Goal: Check status: Check status

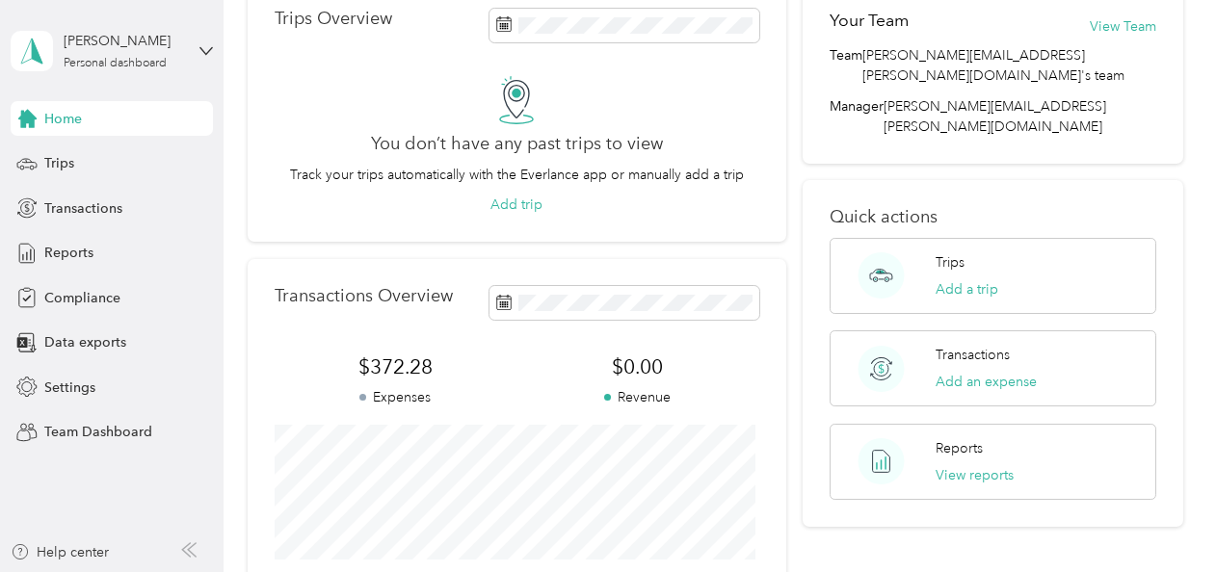
scroll to position [111, 0]
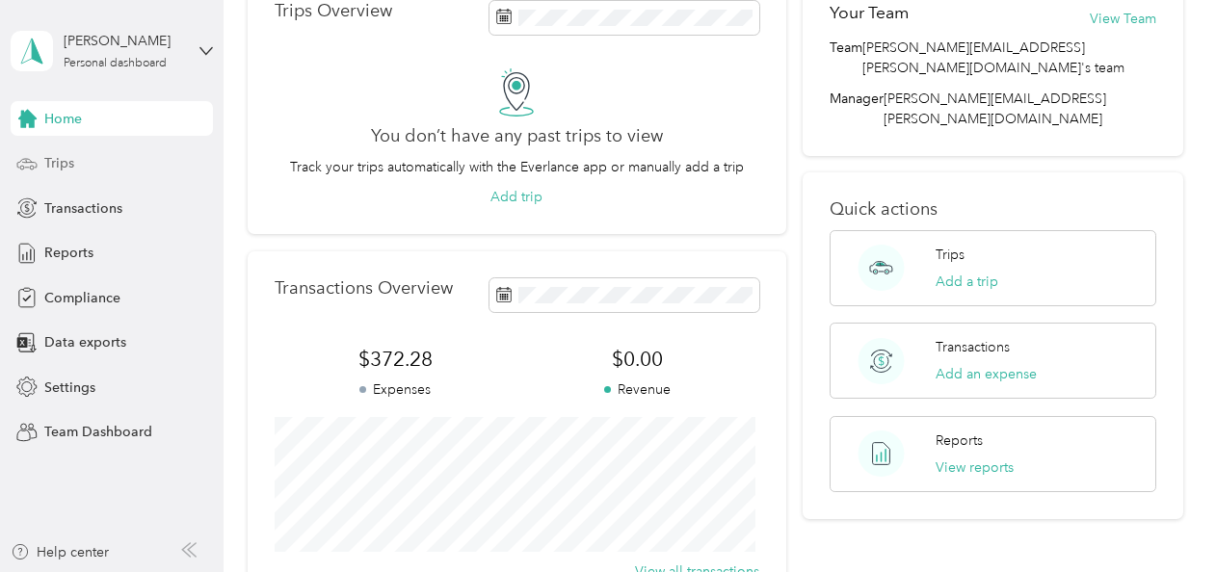
click at [54, 163] on span "Trips" at bounding box center [59, 163] width 30 height 20
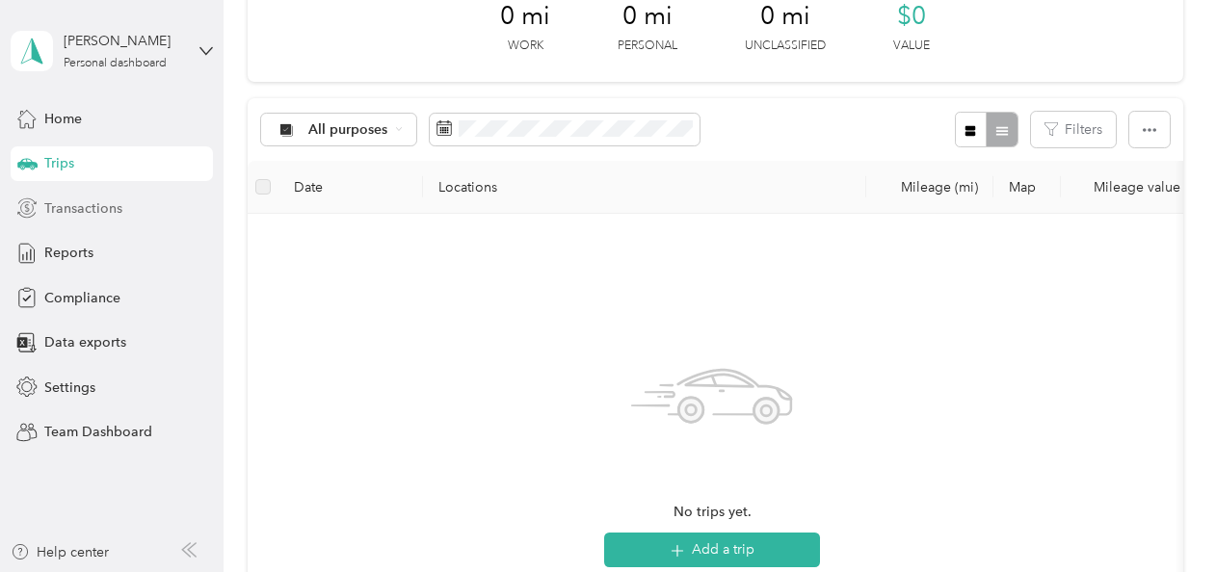
click at [66, 207] on span "Transactions" at bounding box center [83, 208] width 78 height 20
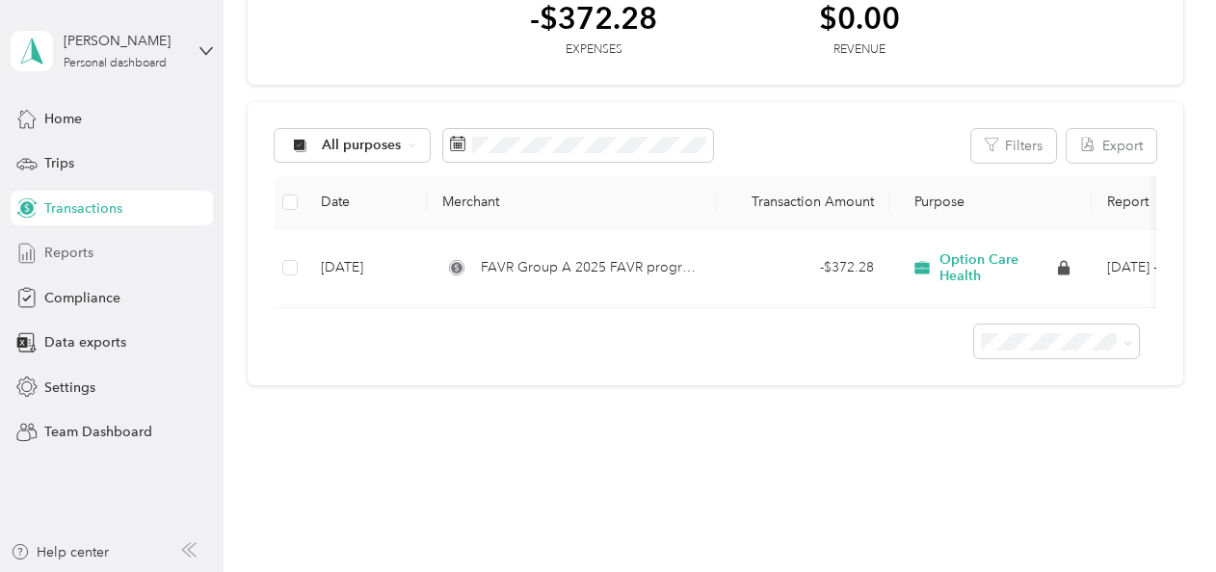
click at [73, 250] on span "Reports" at bounding box center [68, 253] width 49 height 20
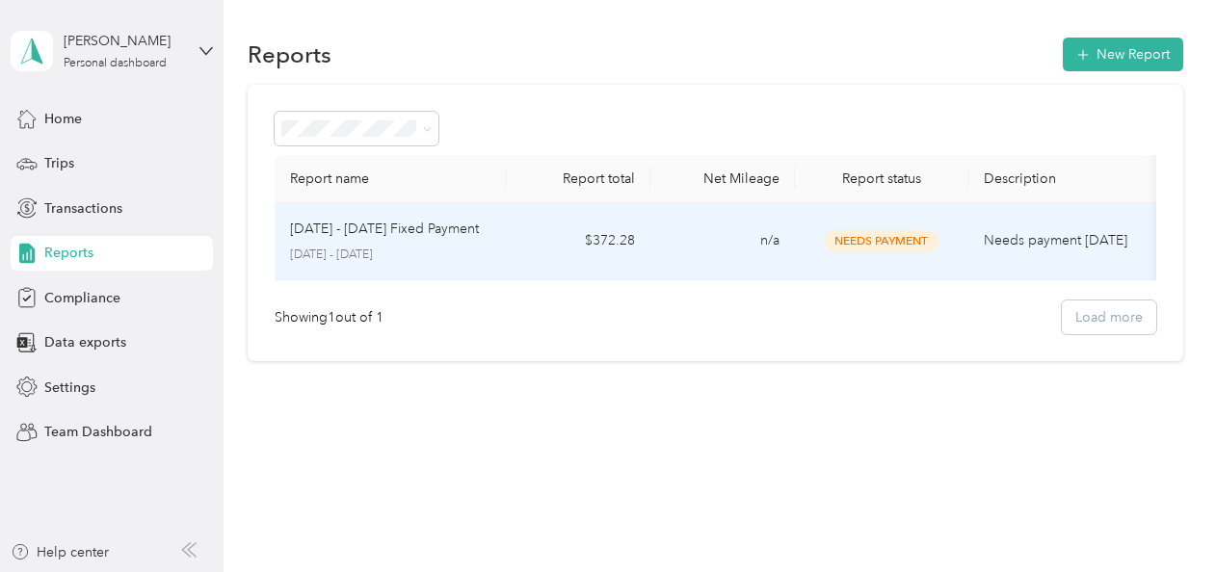
click at [913, 231] on span "Needs Payment" at bounding box center [882, 241] width 114 height 22
